Goal: Task Accomplishment & Management: Manage account settings

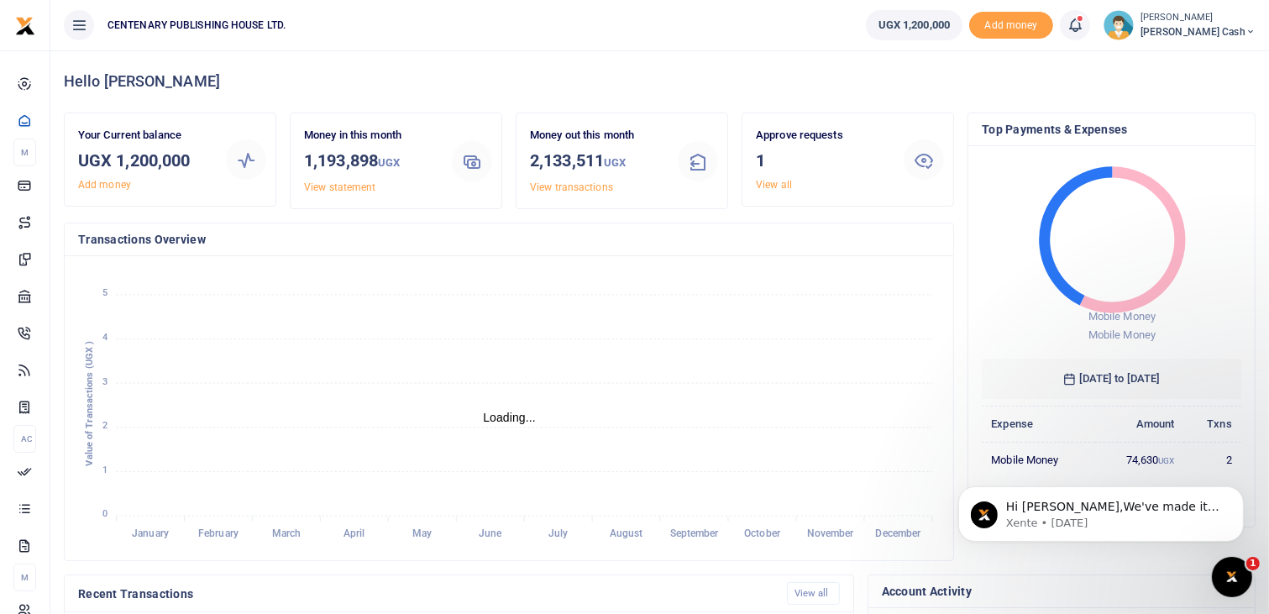
click at [1084, 27] on icon at bounding box center [1075, 25] width 17 height 18
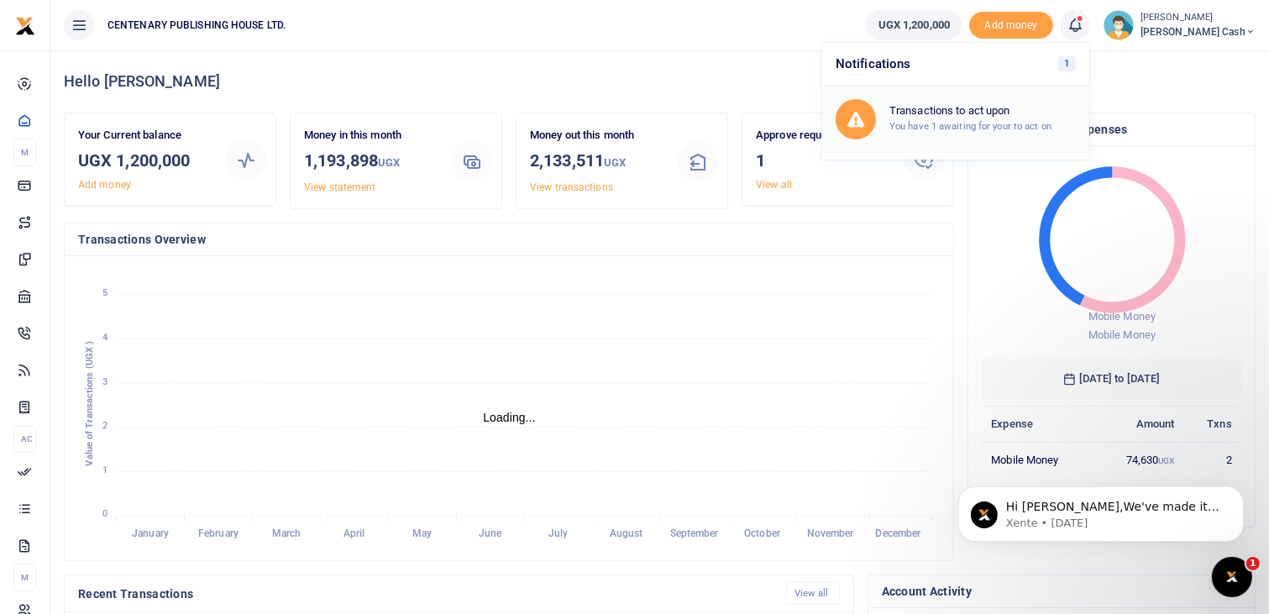
click at [1026, 115] on h6 "Transactions to act upon" at bounding box center [982, 110] width 186 height 13
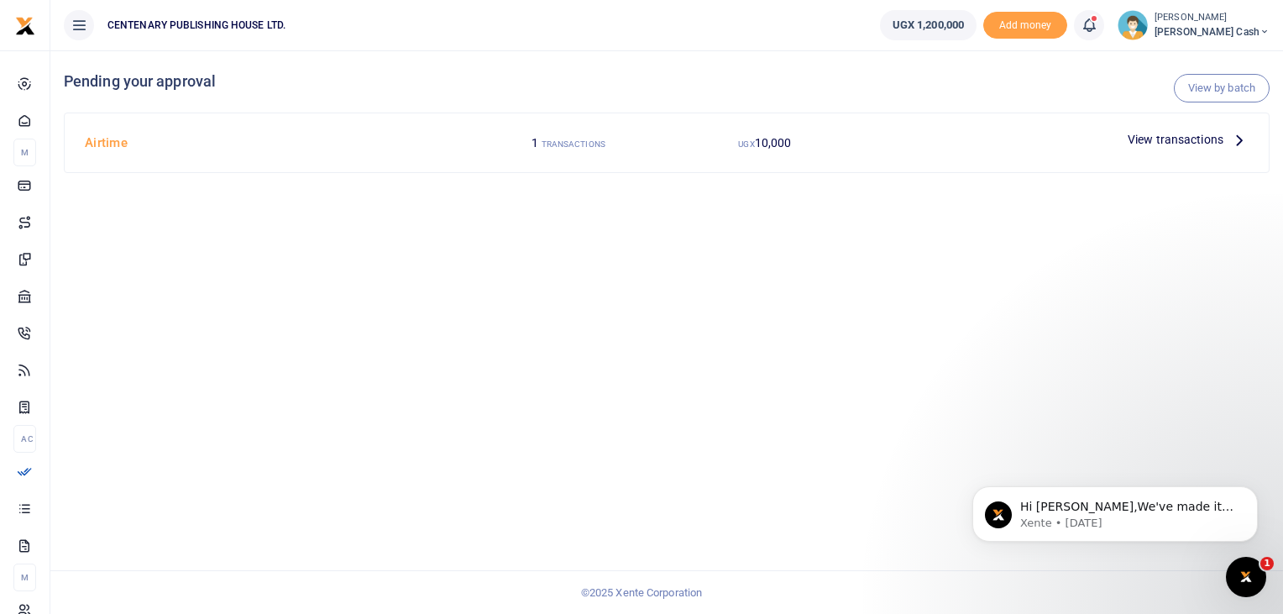
click at [1147, 140] on span "View transactions" at bounding box center [1176, 139] width 96 height 18
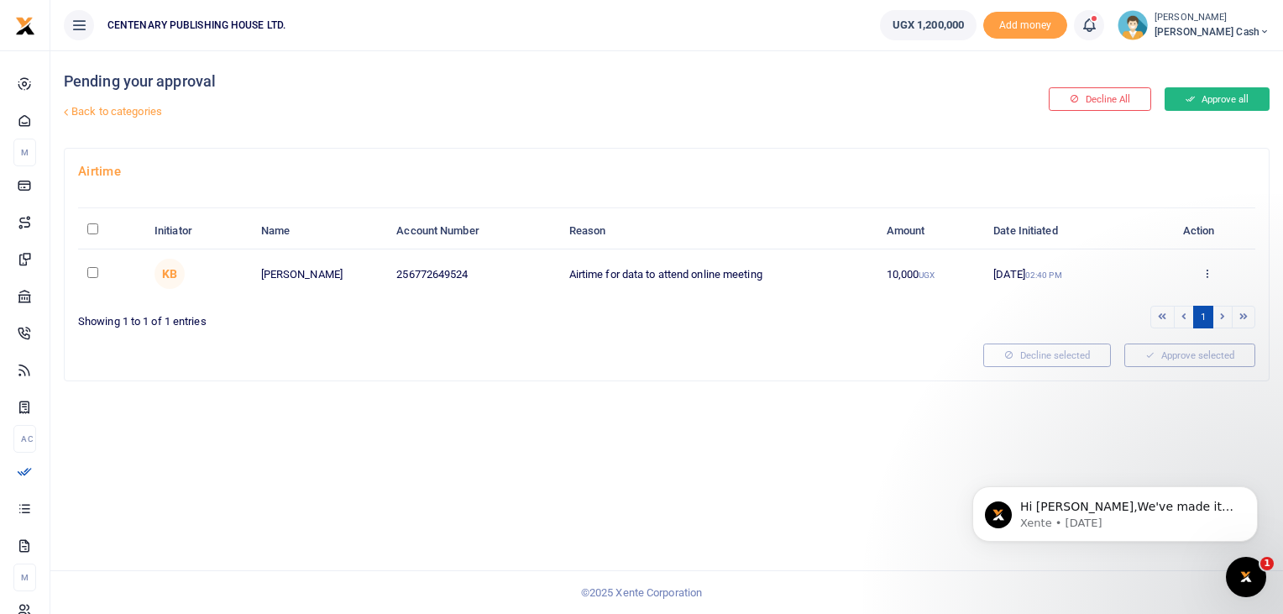
click at [1204, 105] on button "Approve all" at bounding box center [1217, 99] width 105 height 24
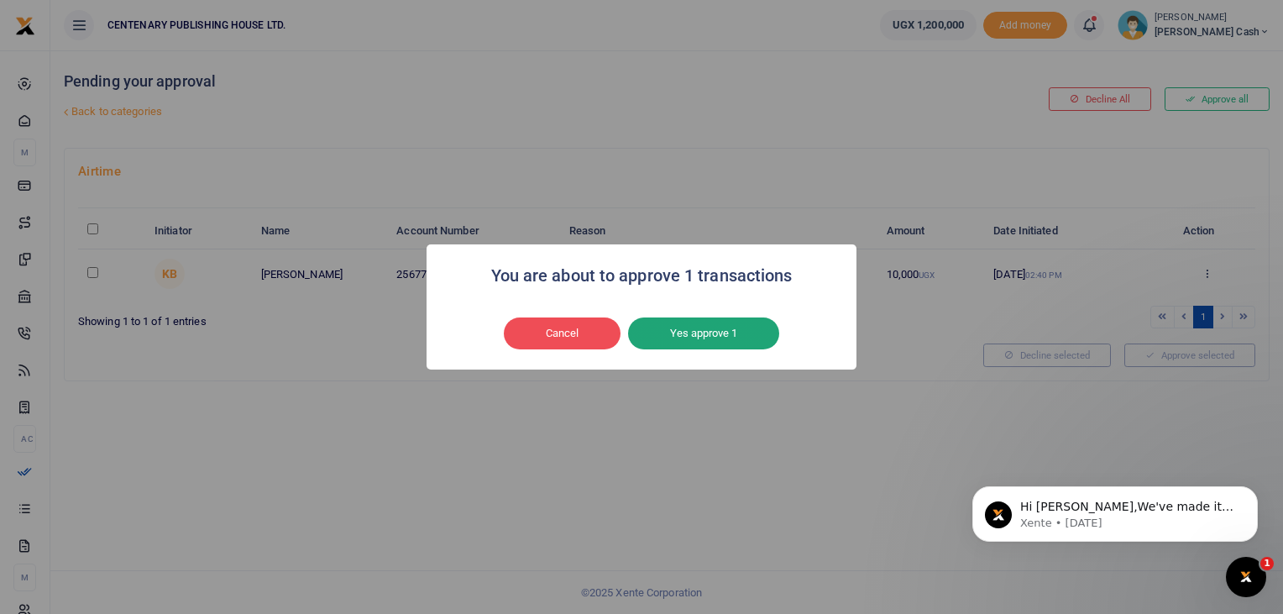
click at [686, 336] on button "Yes approve 1" at bounding box center [703, 333] width 151 height 32
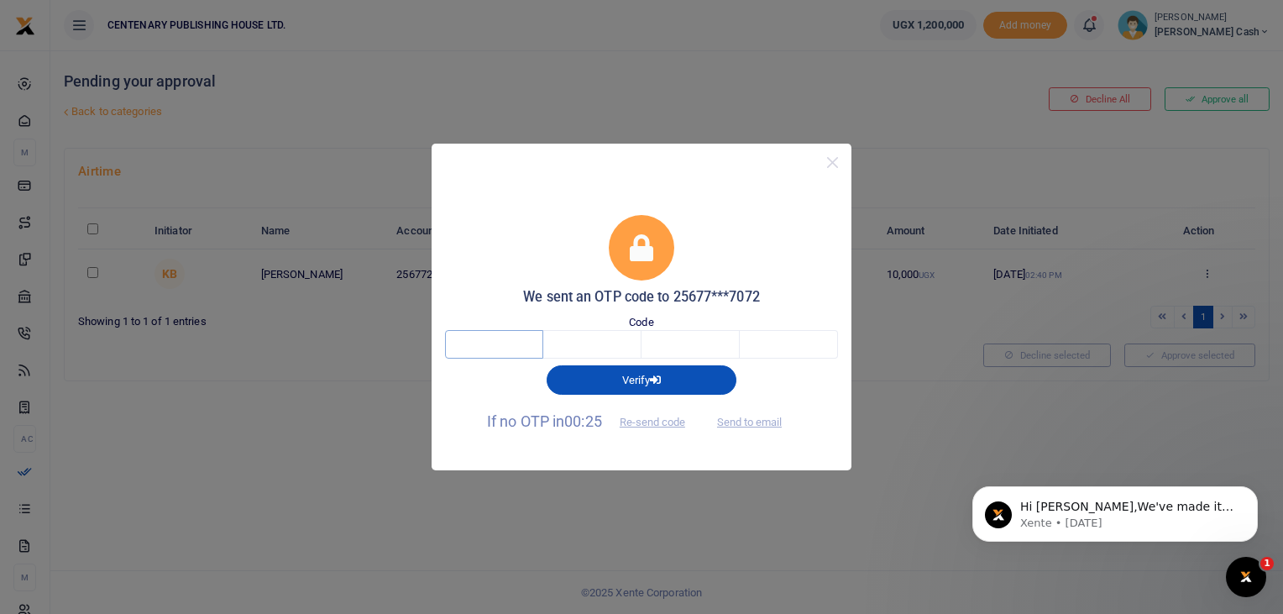
click at [506, 347] on input "text" at bounding box center [494, 344] width 98 height 29
type input "4"
type input "2"
type input "4"
type input "3"
